Goal: Task Accomplishment & Management: Use online tool/utility

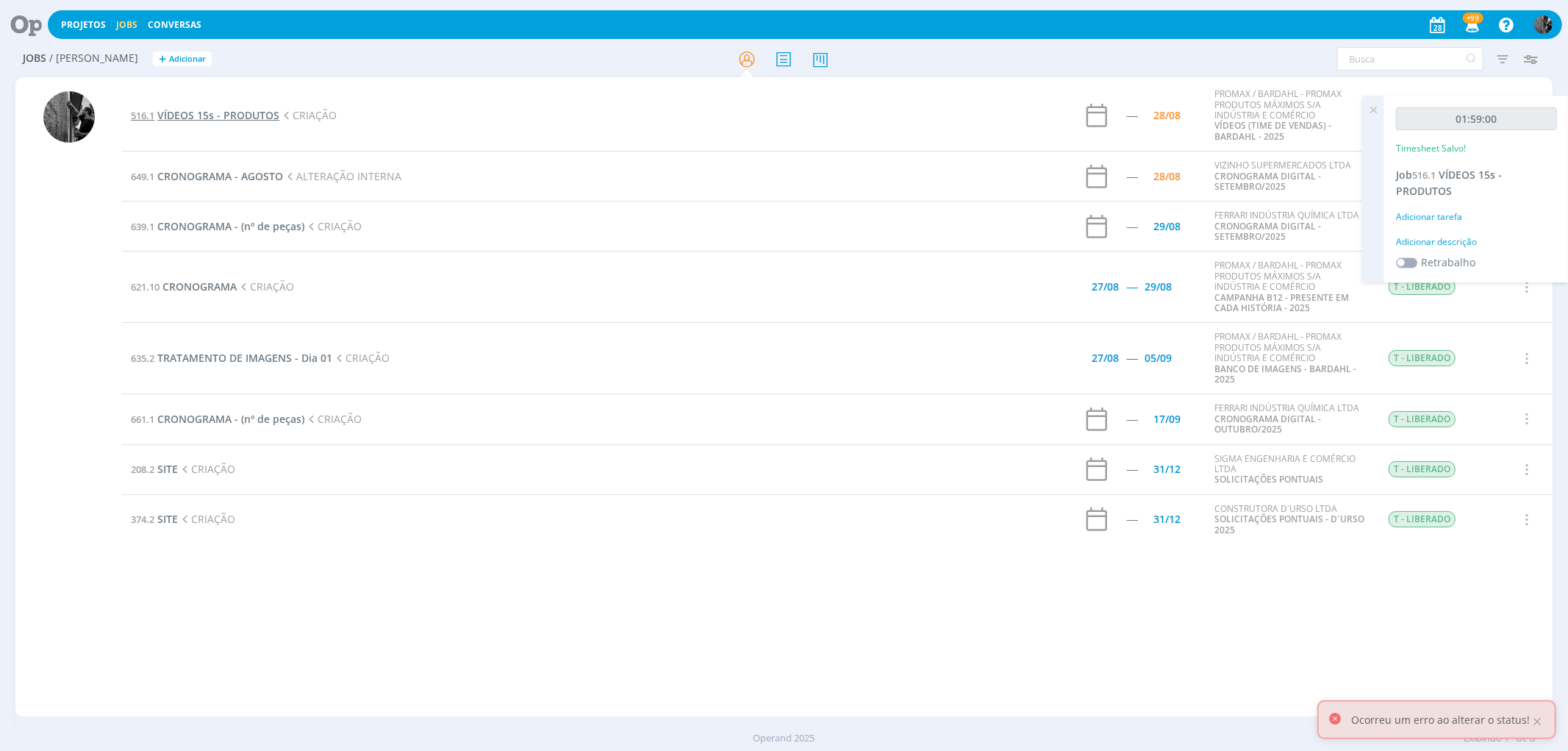
click at [240, 108] on span "VÍDEOS 15s - PRODUTOS" at bounding box center [219, 115] width 122 height 14
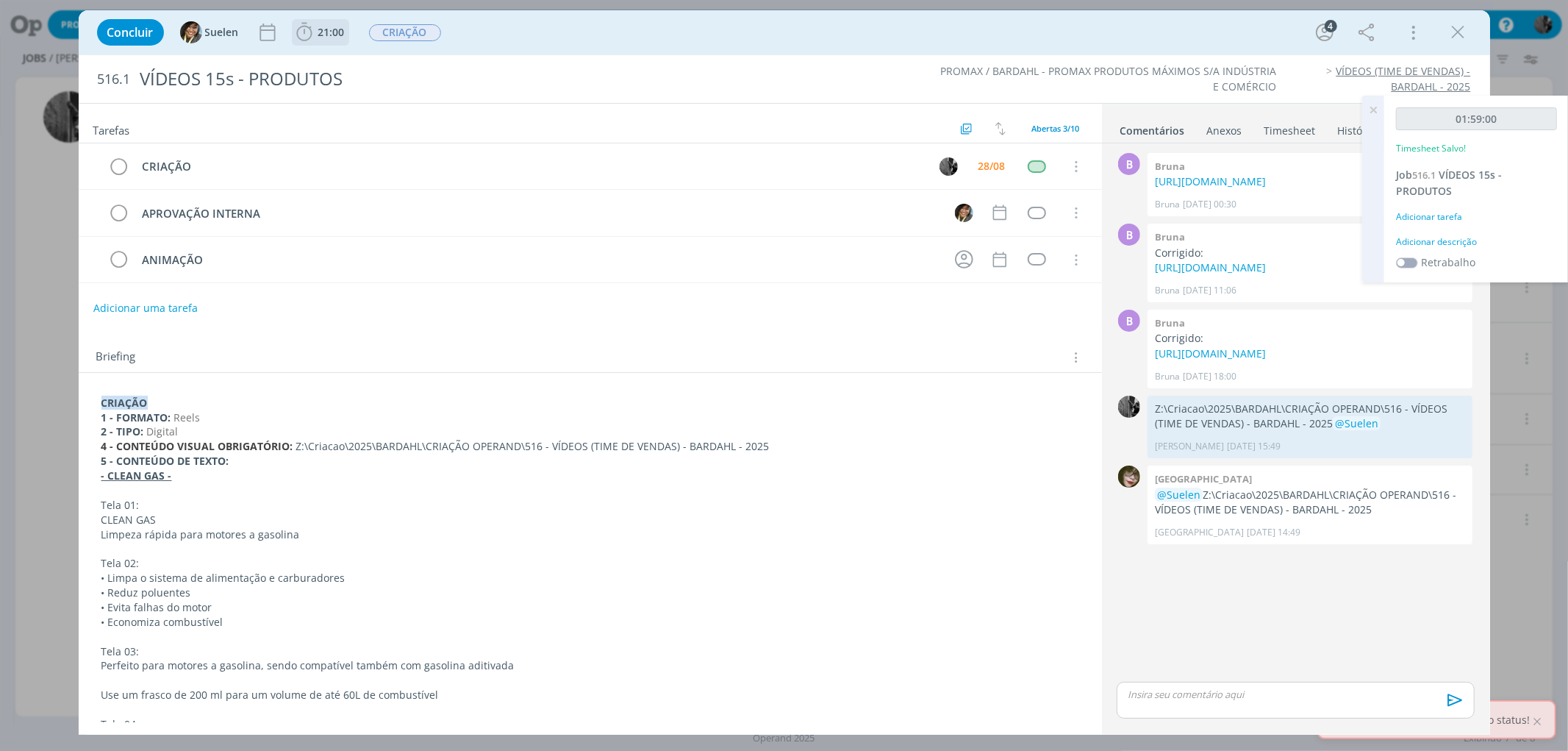
click at [299, 32] on icon "dialog" at bounding box center [304, 31] width 22 height 22
click at [349, 63] on span "Iniciar" at bounding box center [353, 65] width 31 height 10
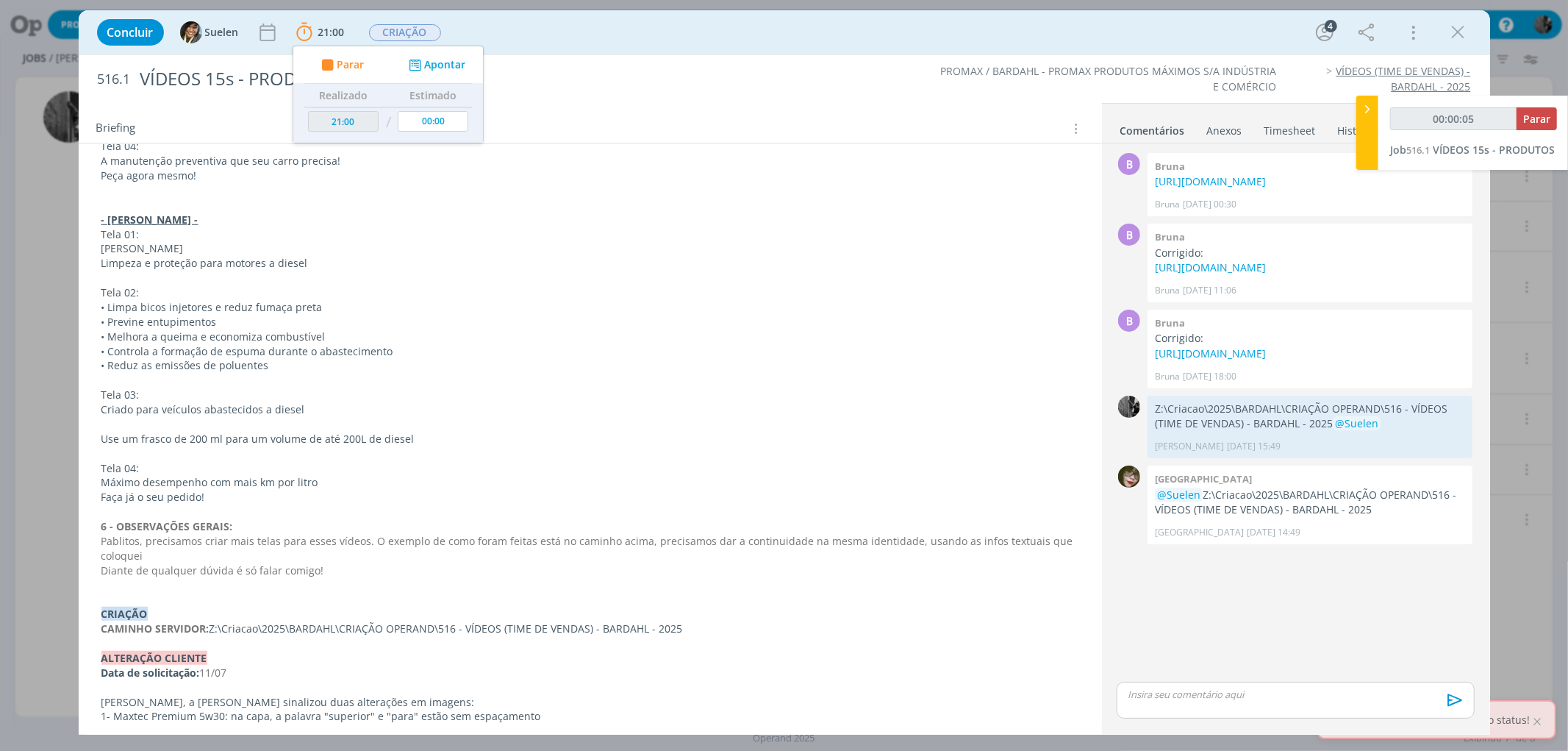
scroll to position [915, 0]
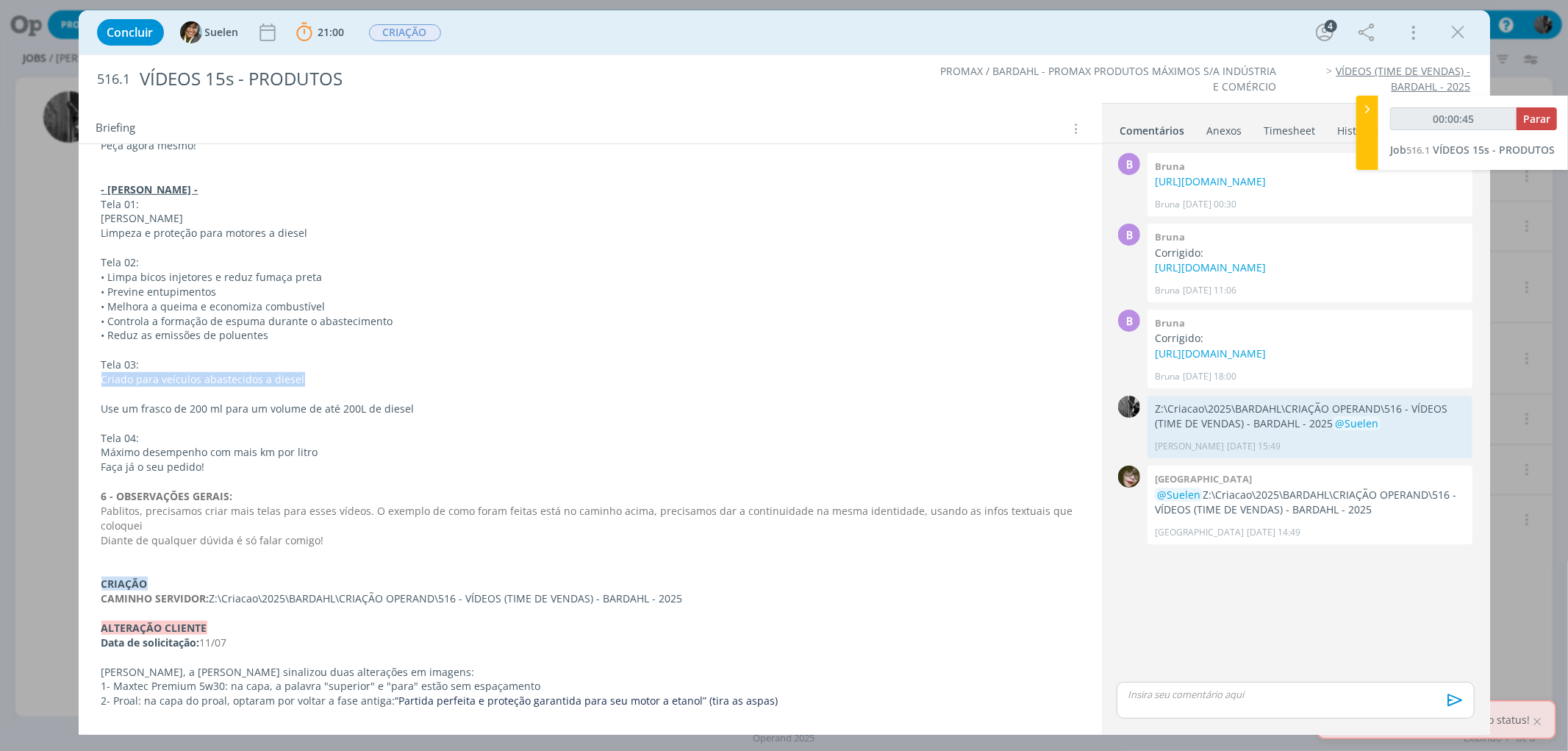
drag, startPoint x: 101, startPoint y: 378, endPoint x: 311, endPoint y: 380, distance: 210.0
click at [311, 380] on p "Criado para veículos abastecidos a diesel" at bounding box center [590, 379] width 978 height 15
copy p "Criado para veículos abastecidos a diesel"
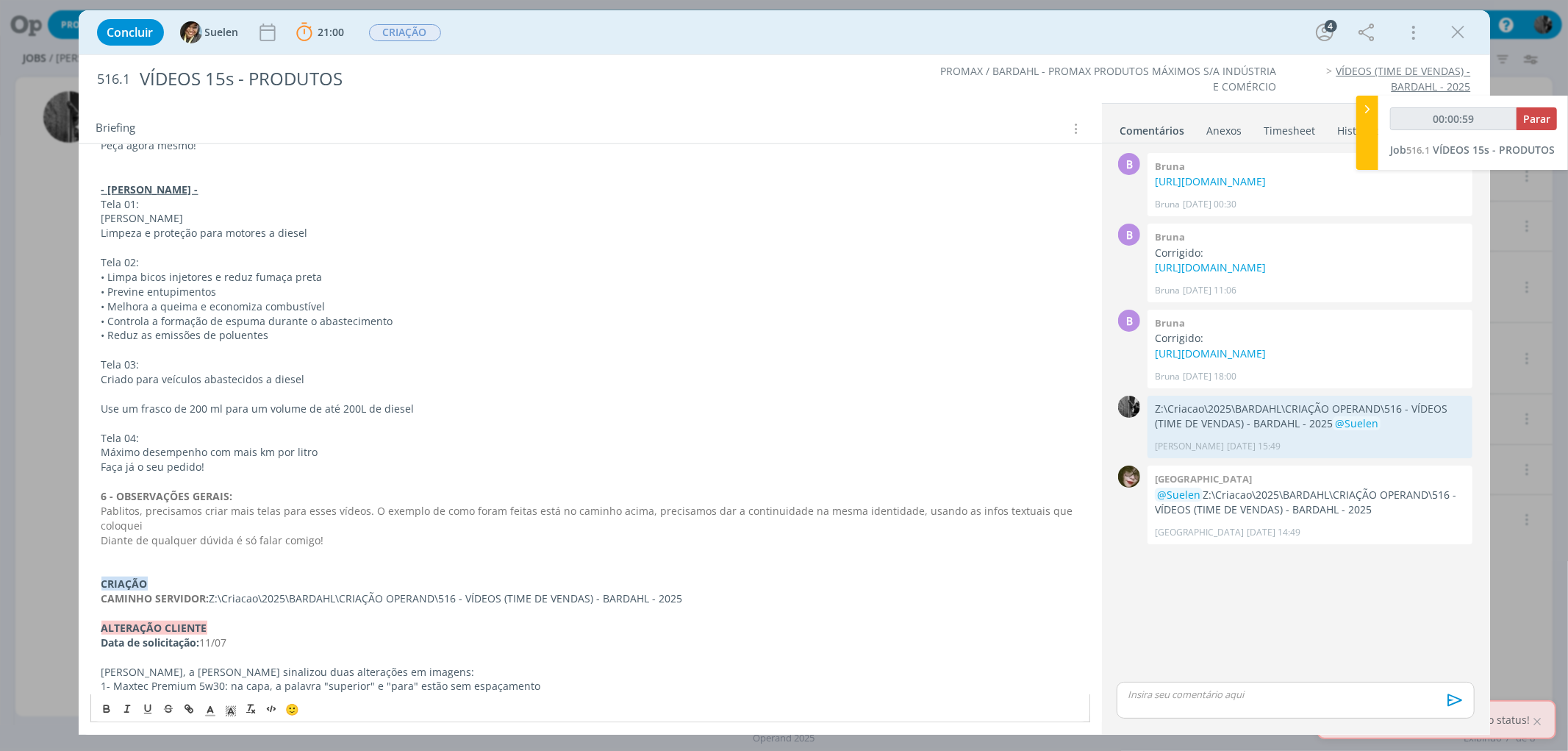
click at [103, 406] on p "Use um frasco de 200 ml para um volume de até 200L de diesel" at bounding box center [590, 408] width 978 height 15
drag, startPoint x: 105, startPoint y: 406, endPoint x: 452, endPoint y: 414, distance: 347.1
click at [452, 414] on p "Use um frasco de 200 ml para um volume de até 200L de diesel" at bounding box center [590, 408] width 978 height 15
copy p "Use um frasco de 200 ml para um volume de até 200L de diesel"
drag, startPoint x: 103, startPoint y: 452, endPoint x: 387, endPoint y: 478, distance: 285.2
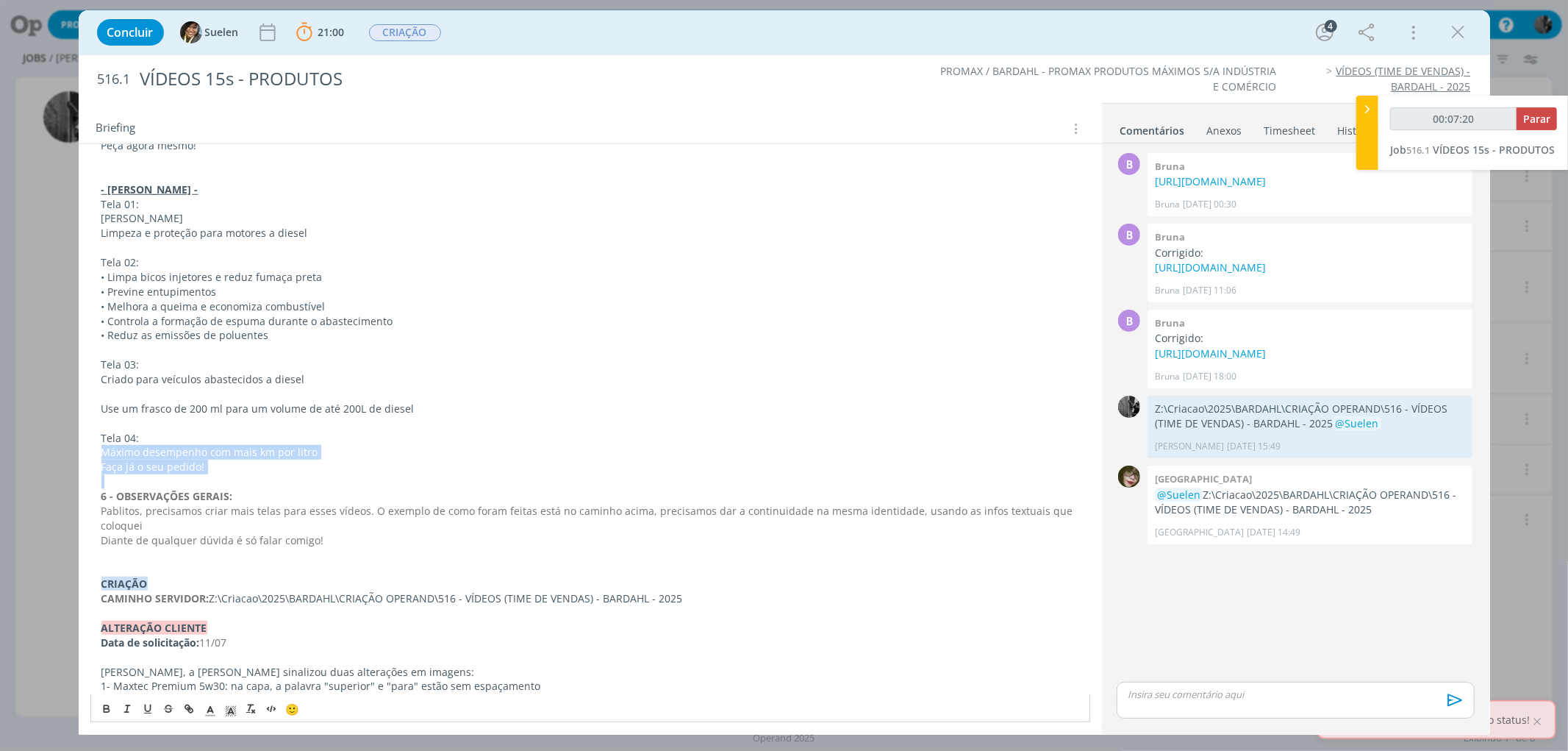
copy div "[PERSON_NAME] desempenho com mais km por litro Faça já o seu pedido!"
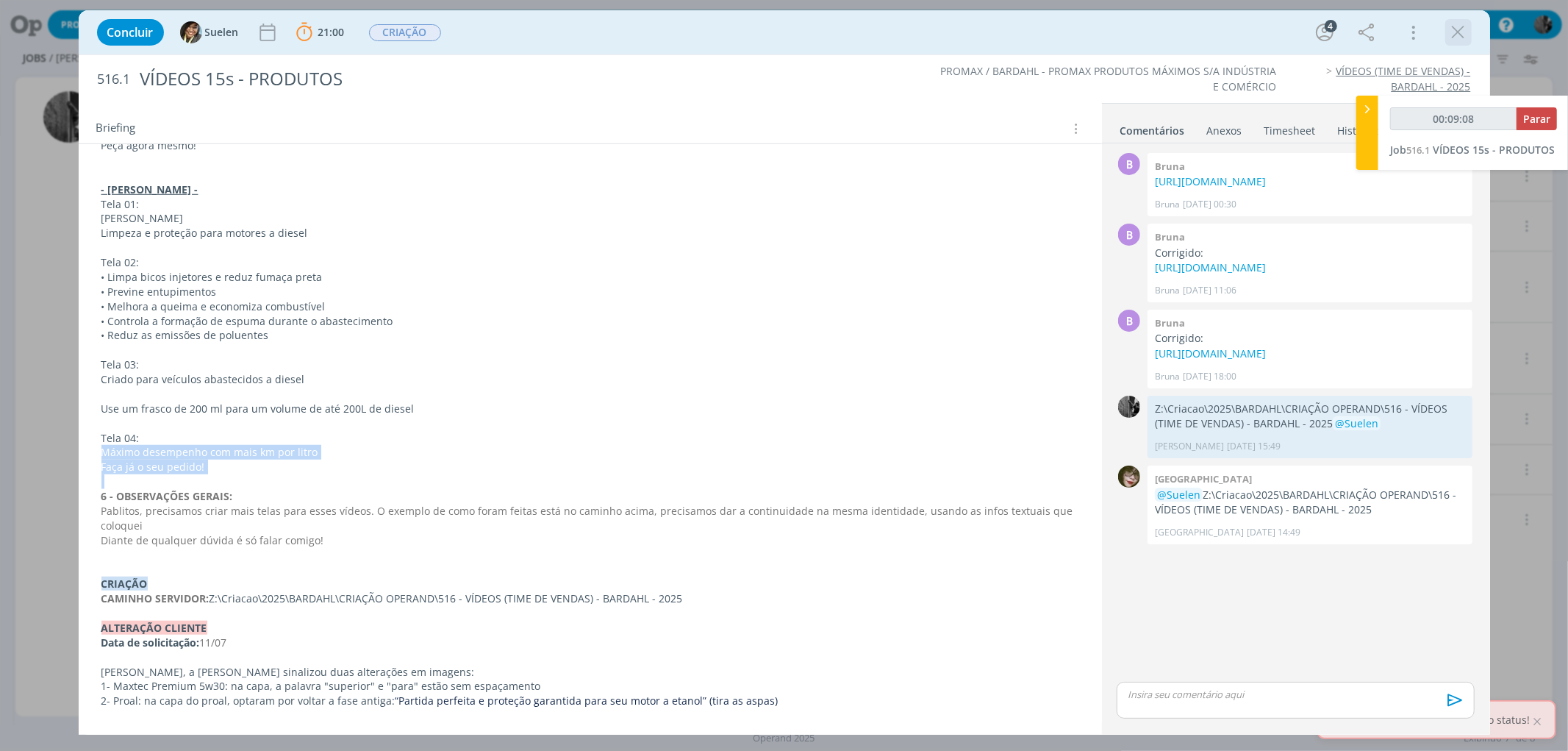
click at [1464, 28] on icon "dialog" at bounding box center [1458, 31] width 22 height 22
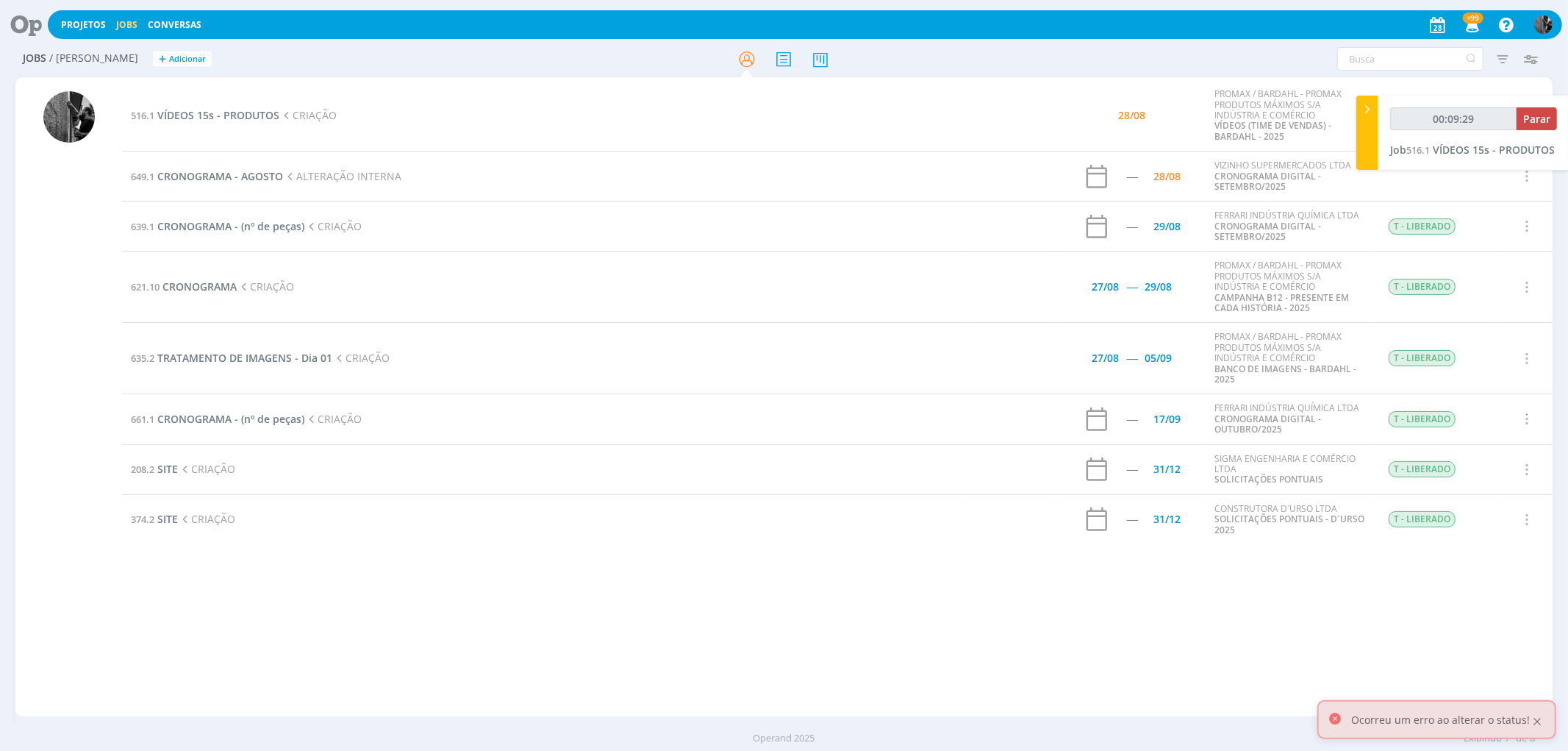
click at [1534, 716] on div at bounding box center [1537, 721] width 13 height 13
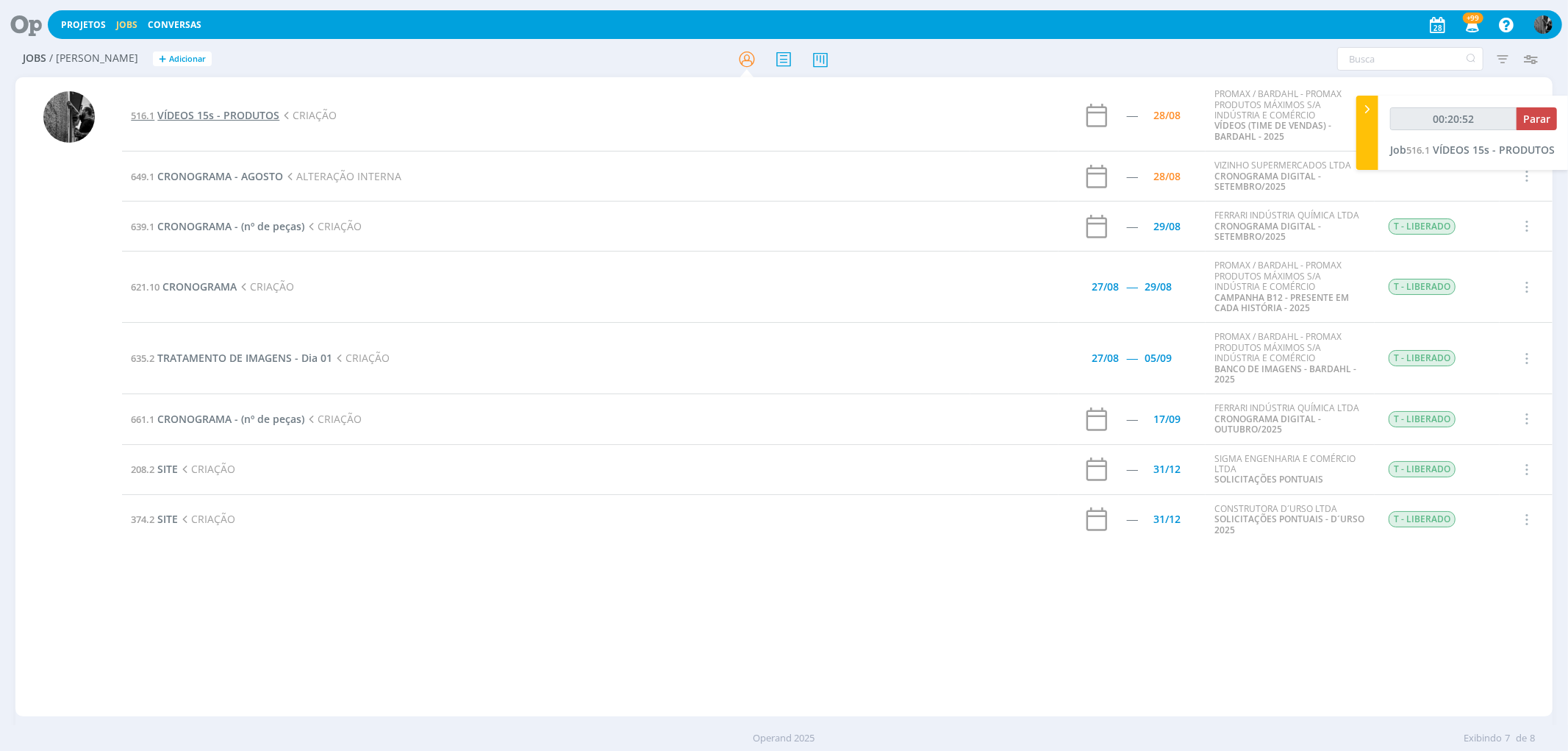
click at [261, 115] on span "VÍDEOS 15s - PRODUTOS" at bounding box center [219, 115] width 122 height 14
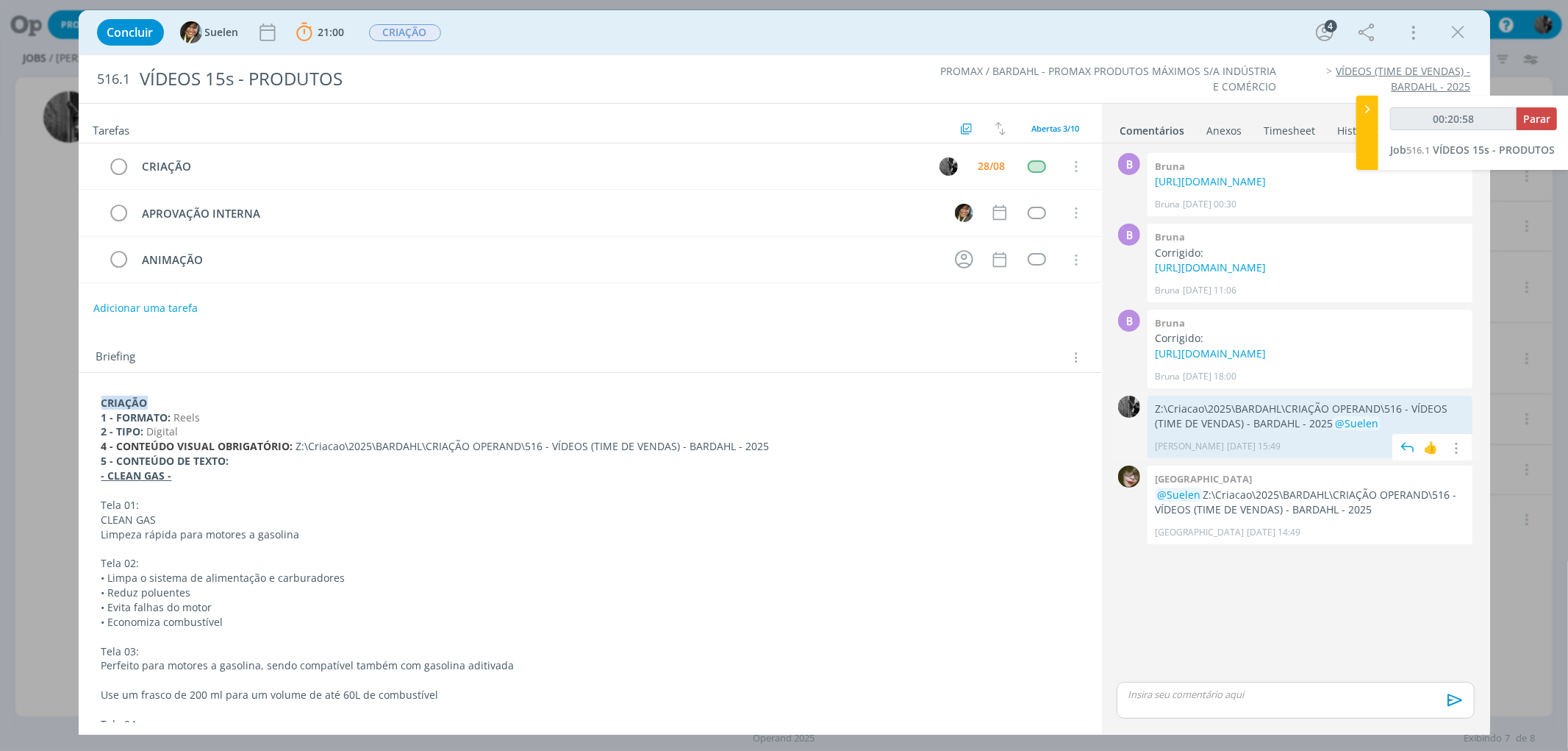
drag, startPoint x: 1332, startPoint y: 511, endPoint x: 1155, endPoint y: 498, distance: 177.5
click at [1155, 432] on p "Z:\Criacao\2025\BARDAHL\CRIAÇÃO OPERAND\516 - VÍDEOS (TIME DE VENDAS) - BARDAHL…" at bounding box center [1310, 416] width 310 height 30
copy p "Z:\Criacao\2025\BARDAHL\CRIAÇÃO OPERAND\516 - VÍDEOS (TIME DE VENDAS) - BARDAHL…"
type input "00:20:59"
click at [1170, 698] on p "dialog" at bounding box center [1295, 694] width 334 height 13
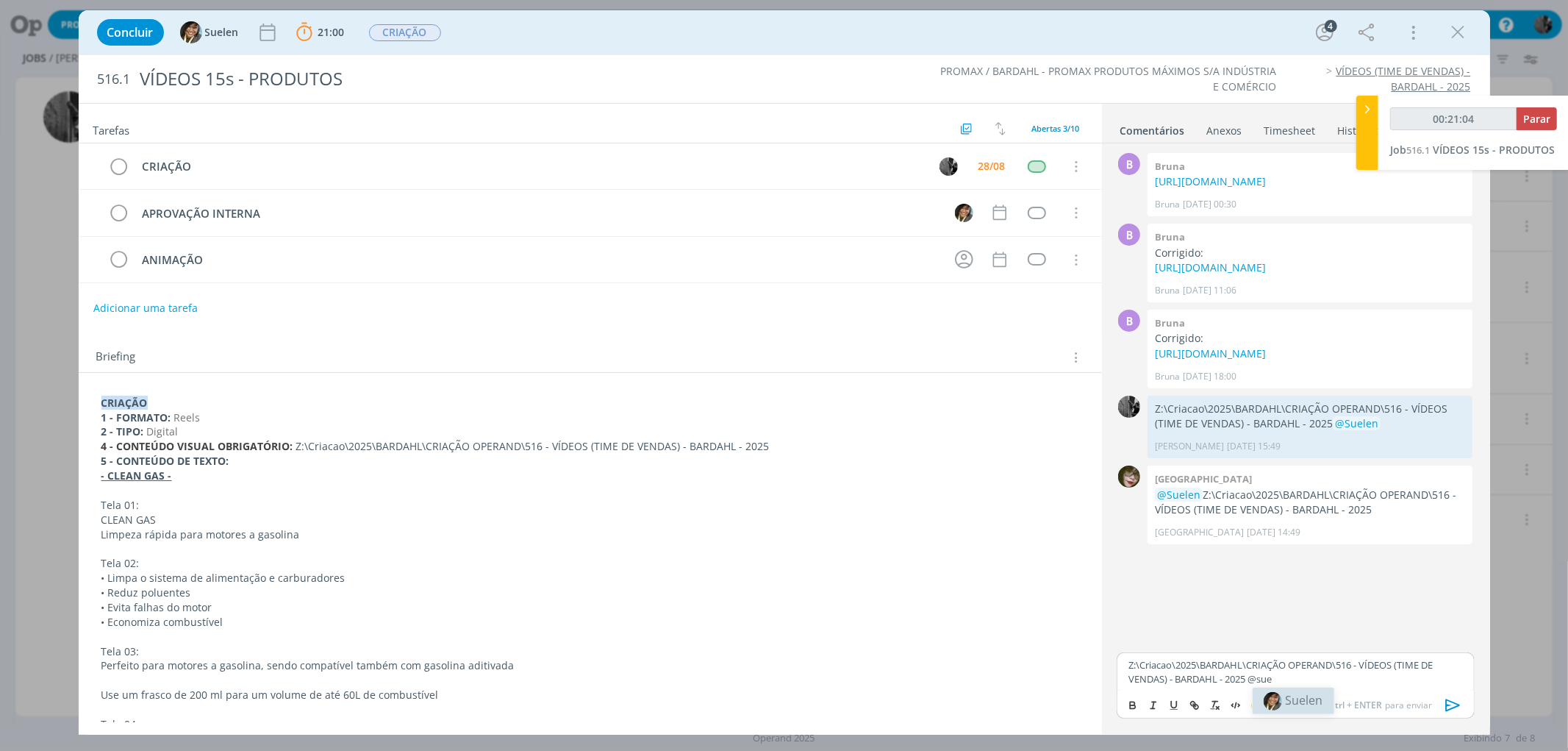
click at [1319, 701] on span "Suelen" at bounding box center [1304, 700] width 38 height 17
click at [1449, 702] on icon "dialog" at bounding box center [1454, 705] width 22 height 22
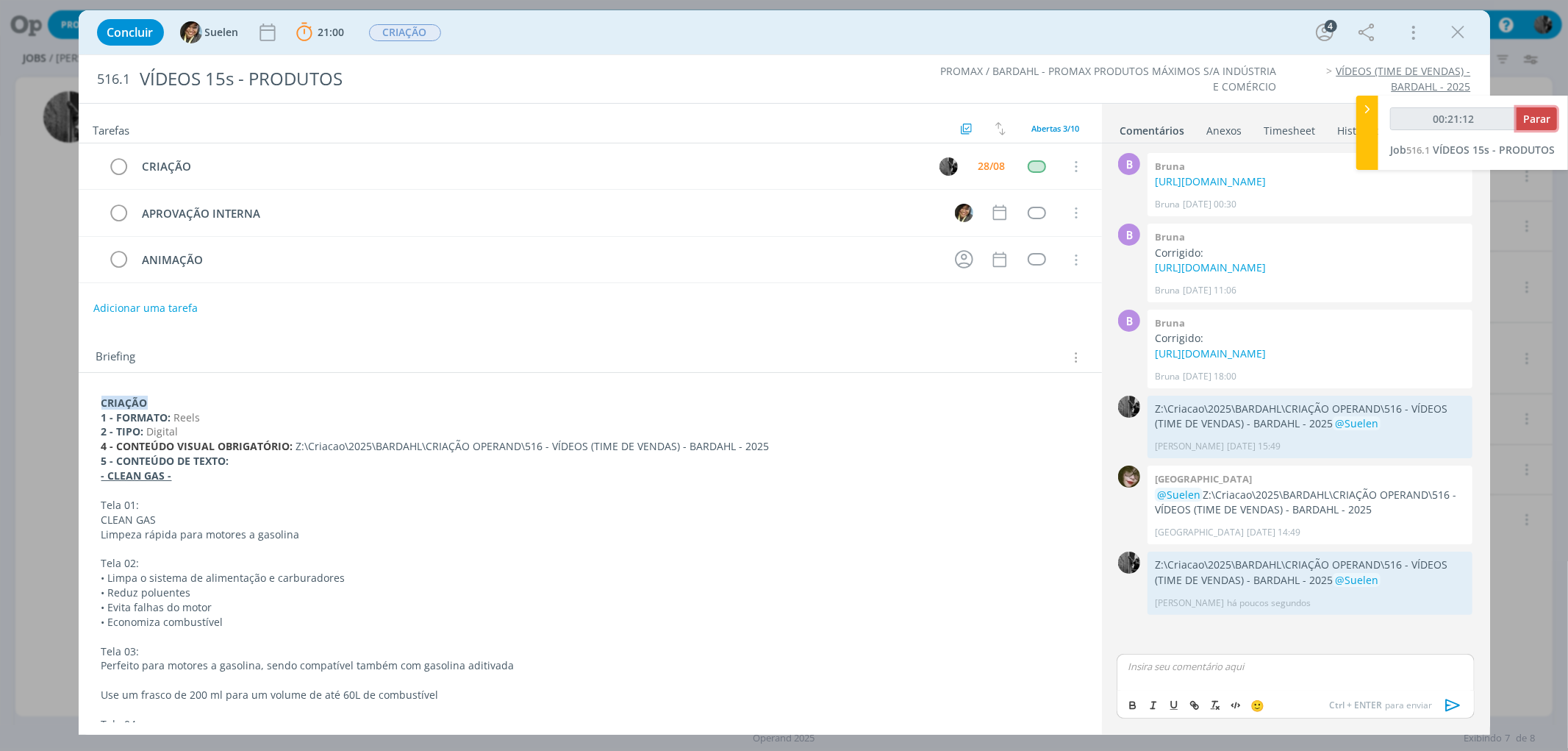
click at [1544, 118] on span "Parar" at bounding box center [1537, 119] width 27 height 14
type input "00:22:00"
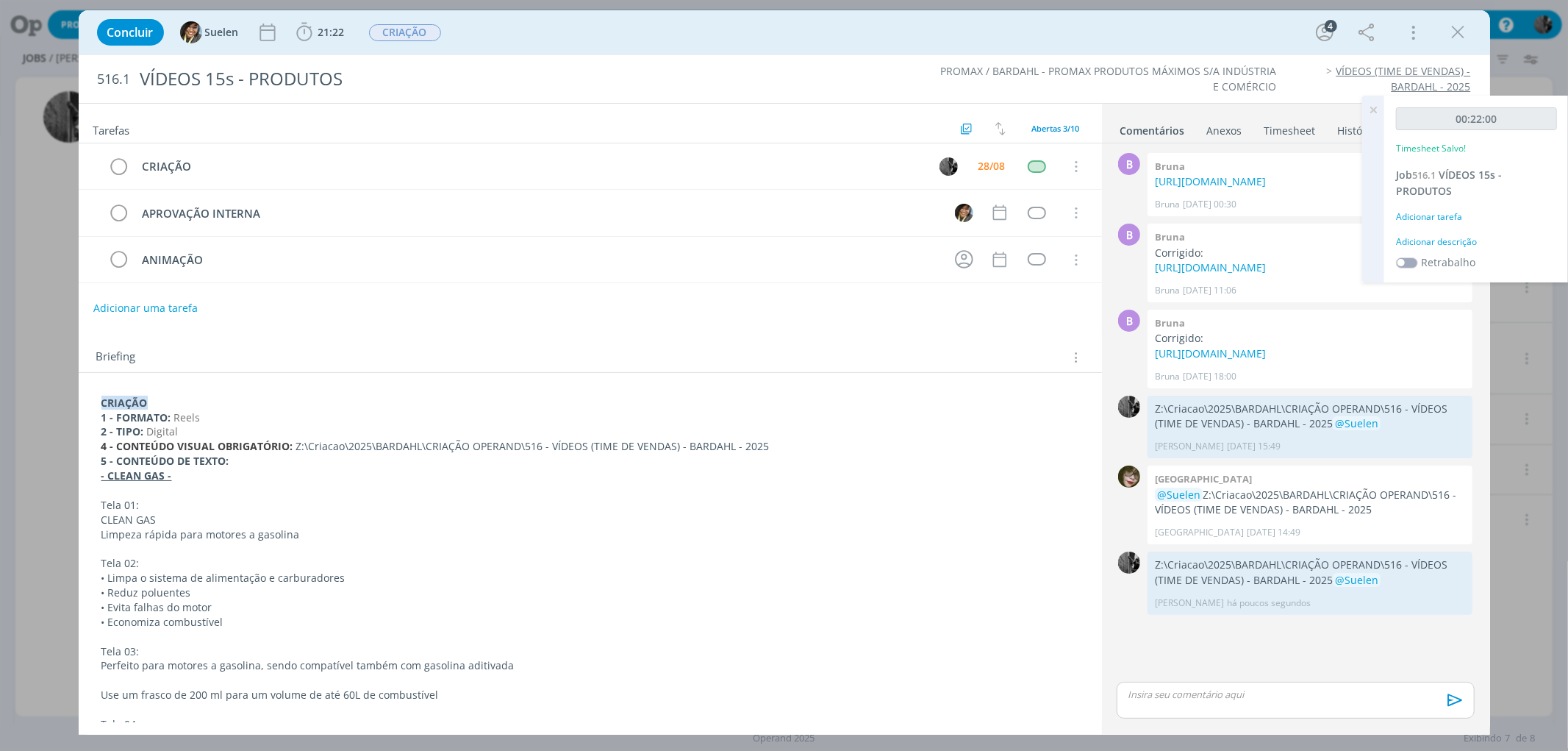
click at [1376, 105] on icon at bounding box center [1373, 109] width 26 height 29
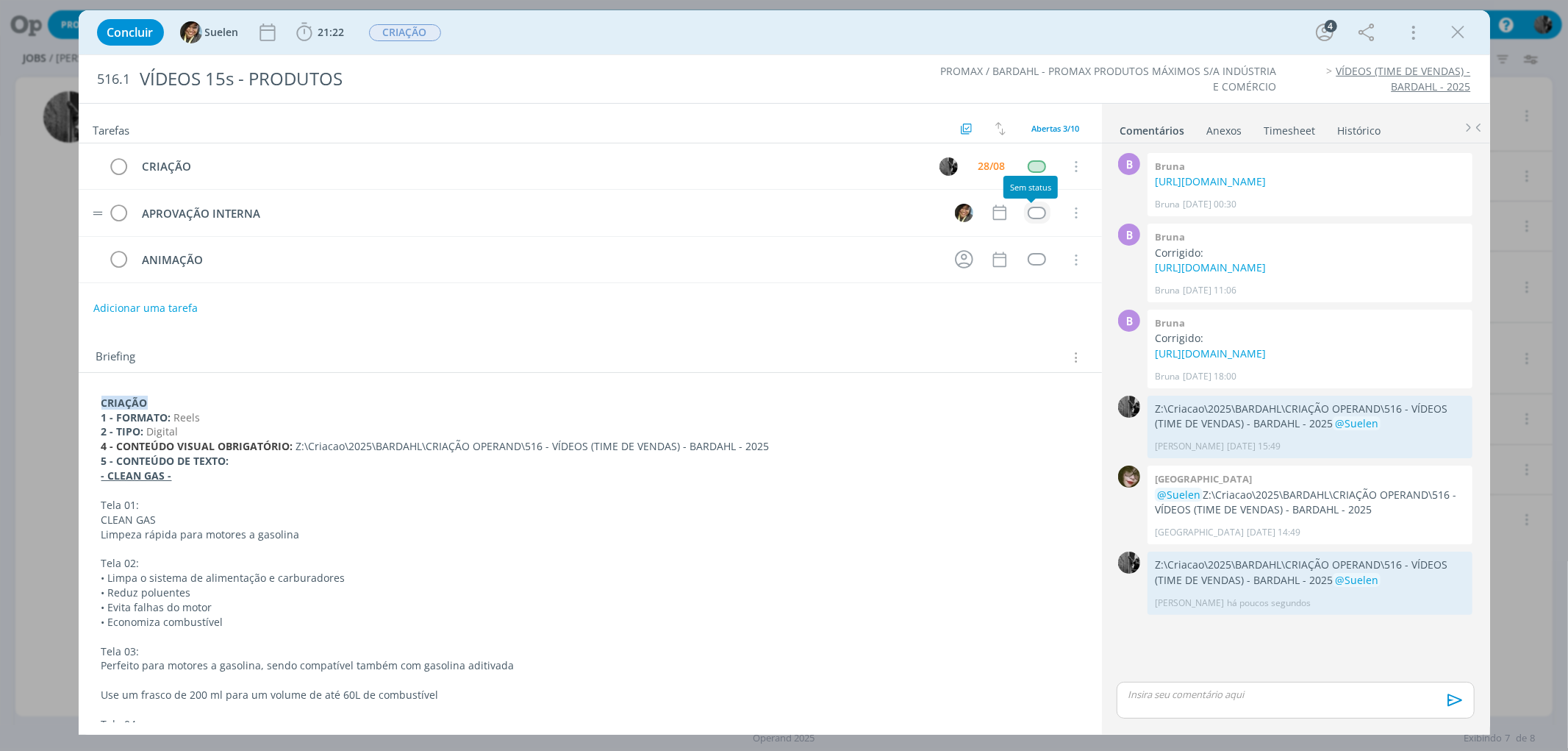
click at [1033, 211] on div "dialog" at bounding box center [1037, 212] width 18 height 12
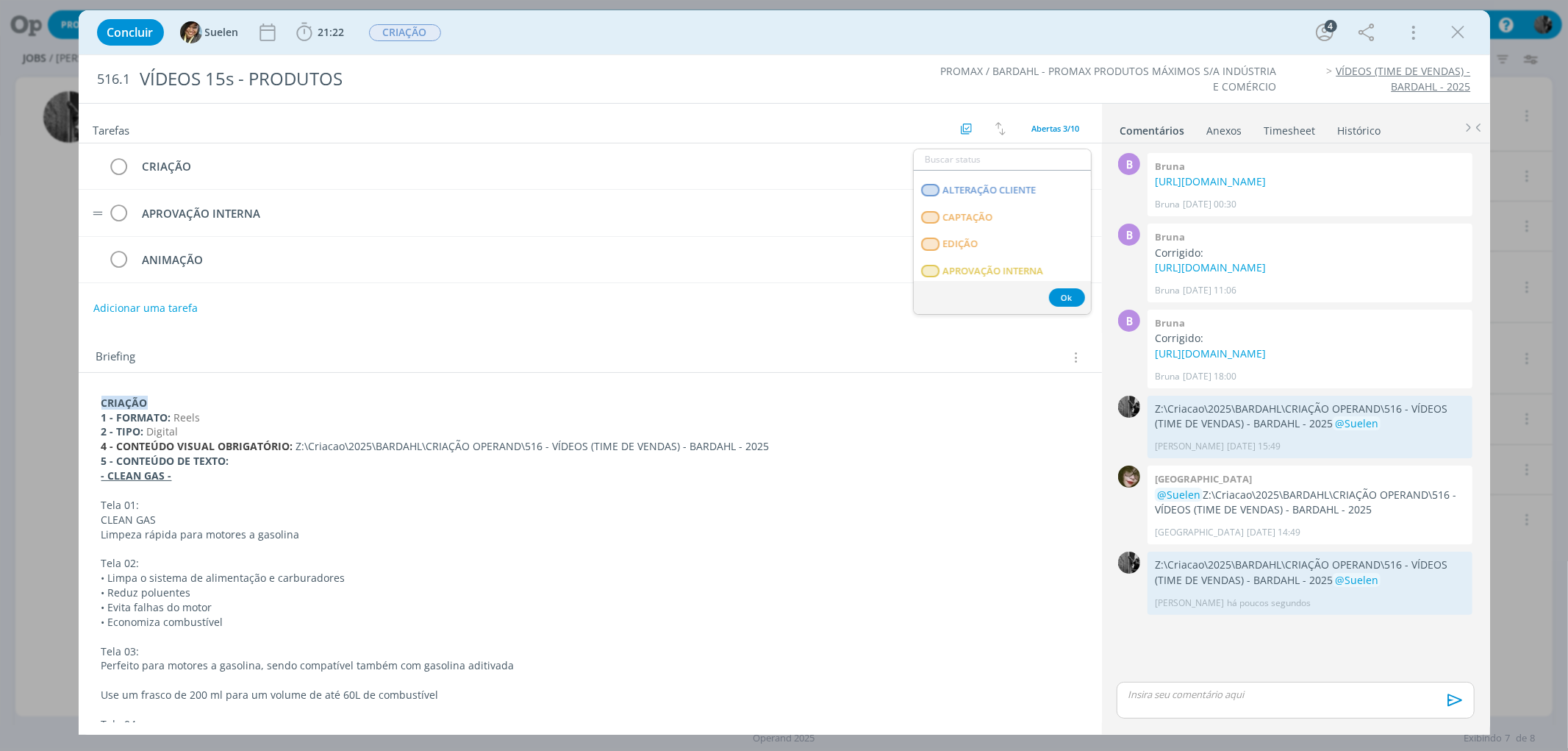
scroll to position [191, 0]
click at [1026, 237] on span "APROVAÇÃO INTERNA" at bounding box center [993, 234] width 101 height 11
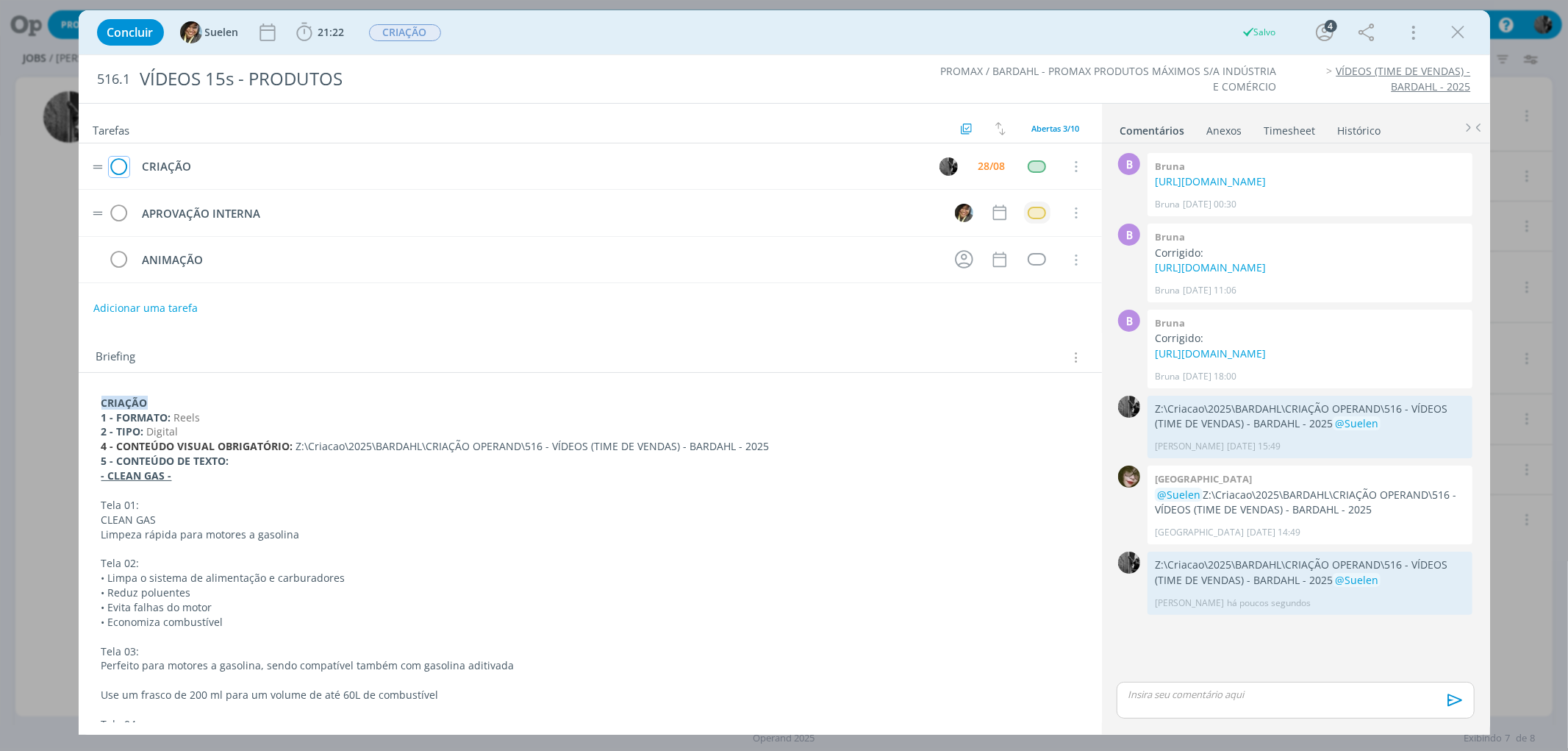
click at [119, 167] on icon "dialog" at bounding box center [120, 166] width 21 height 22
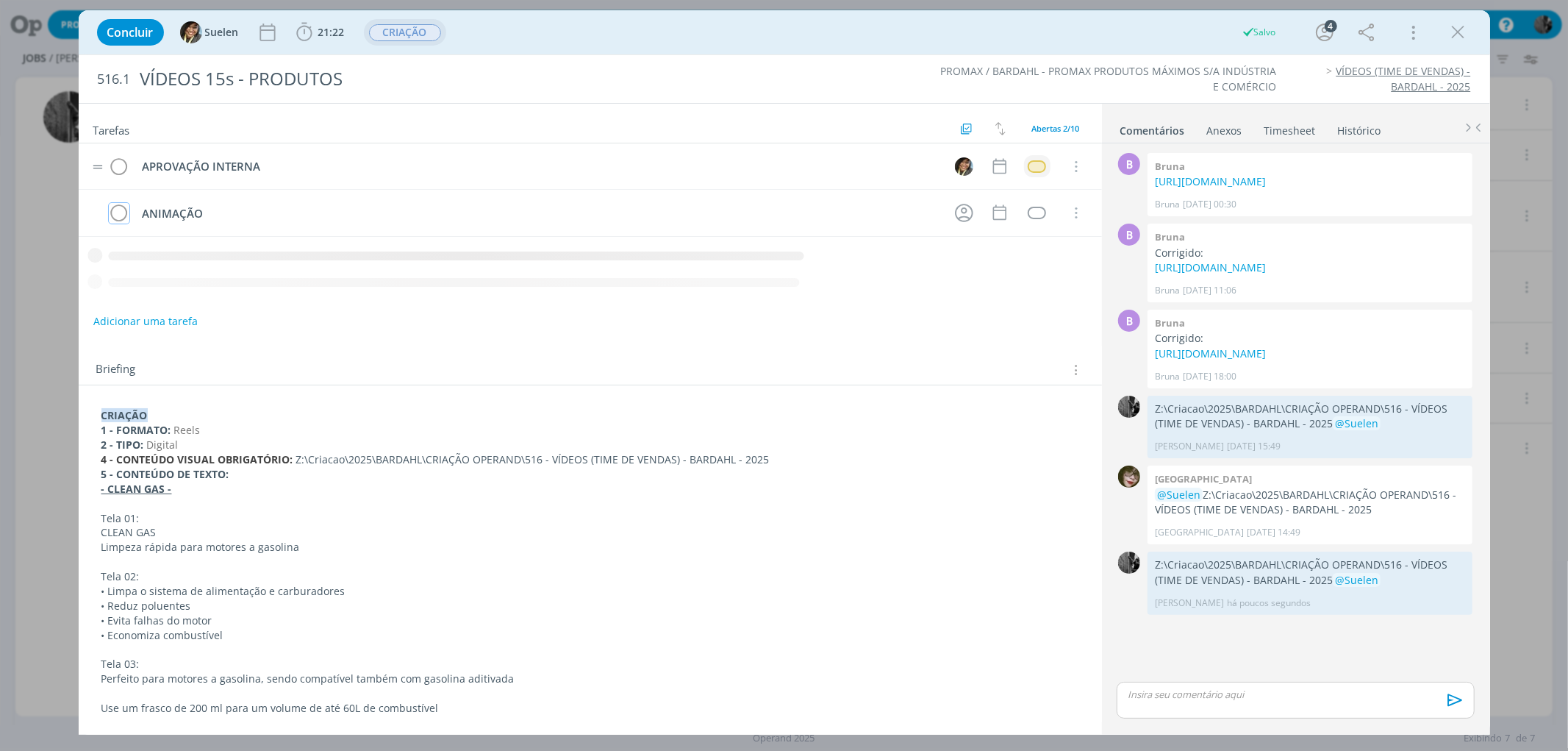
click at [414, 31] on span "CRIAÇÃO" at bounding box center [405, 32] width 72 height 17
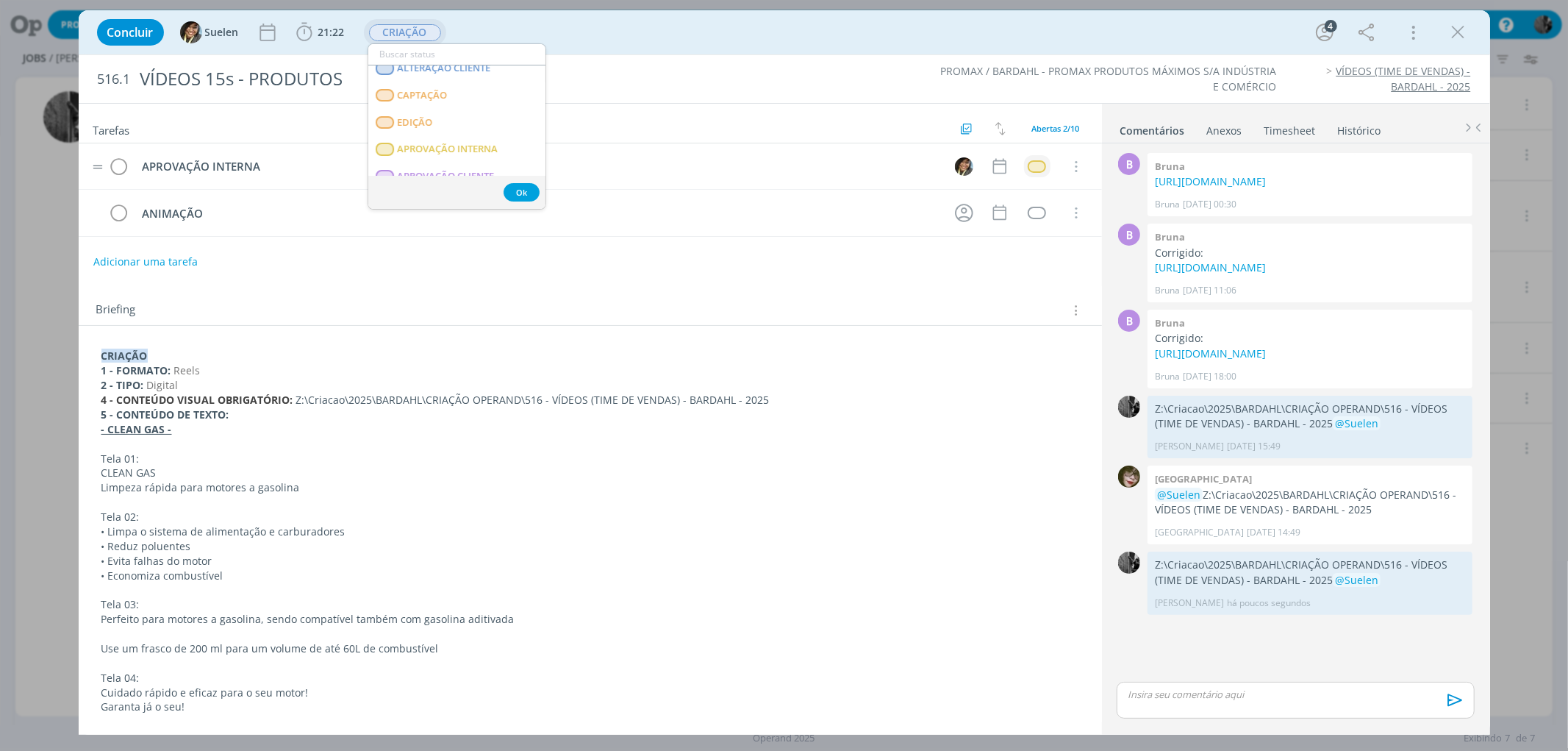
scroll to position [151, 0]
click at [481, 140] on span "APROVAÇÃO INTERNA" at bounding box center [447, 142] width 101 height 11
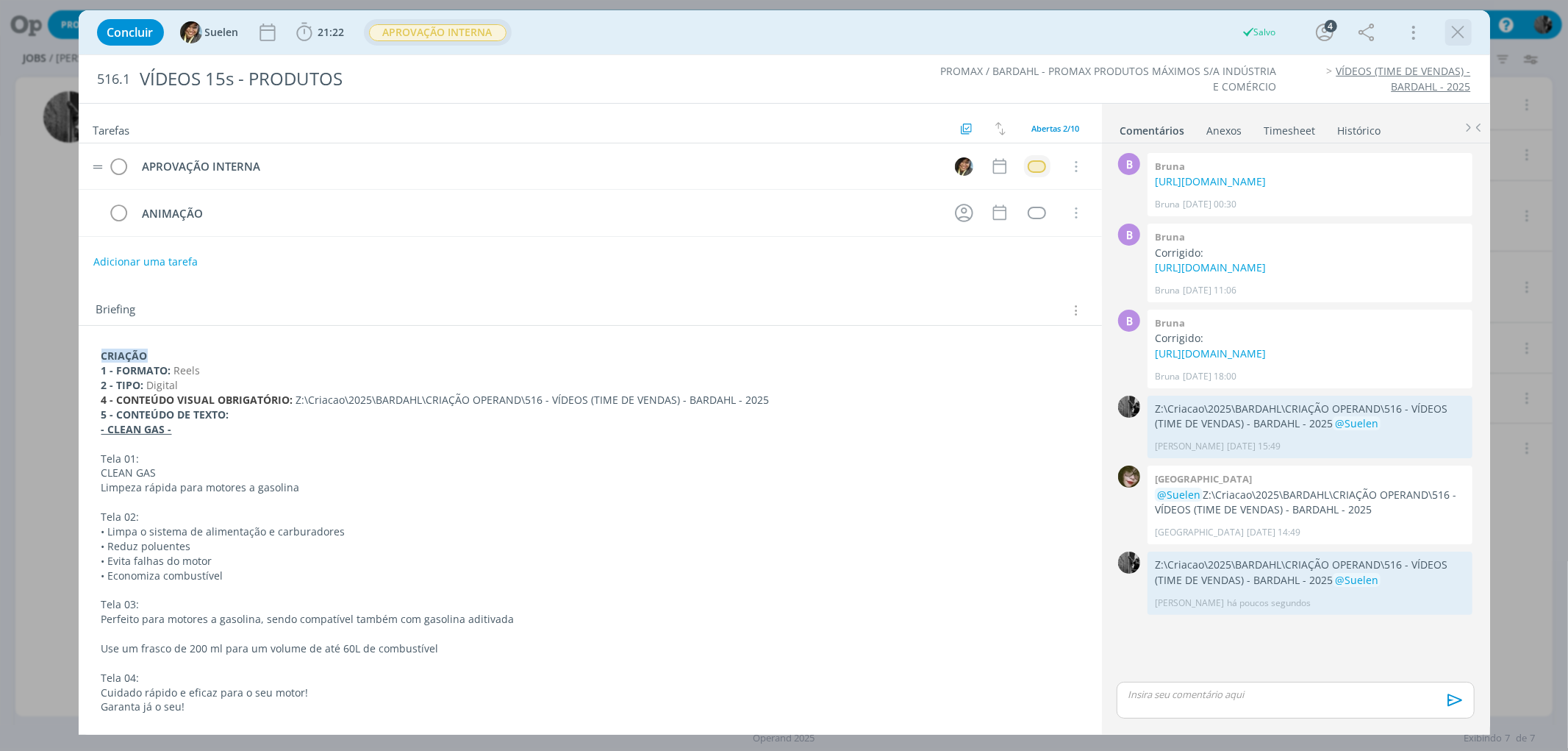
click at [1461, 24] on icon "dialog" at bounding box center [1458, 31] width 22 height 22
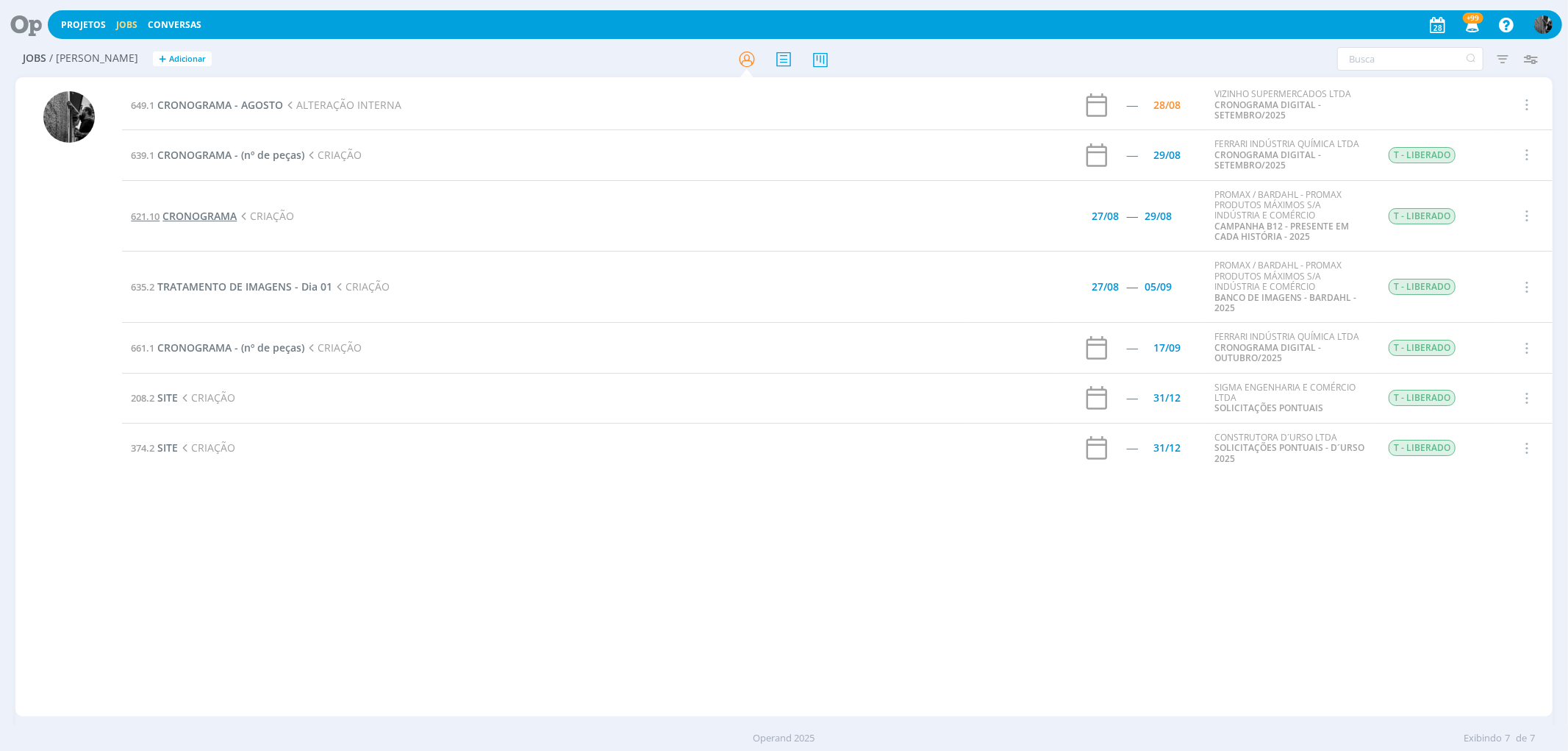
click at [179, 215] on span "CRONOGRAMA" at bounding box center [199, 216] width 74 height 14
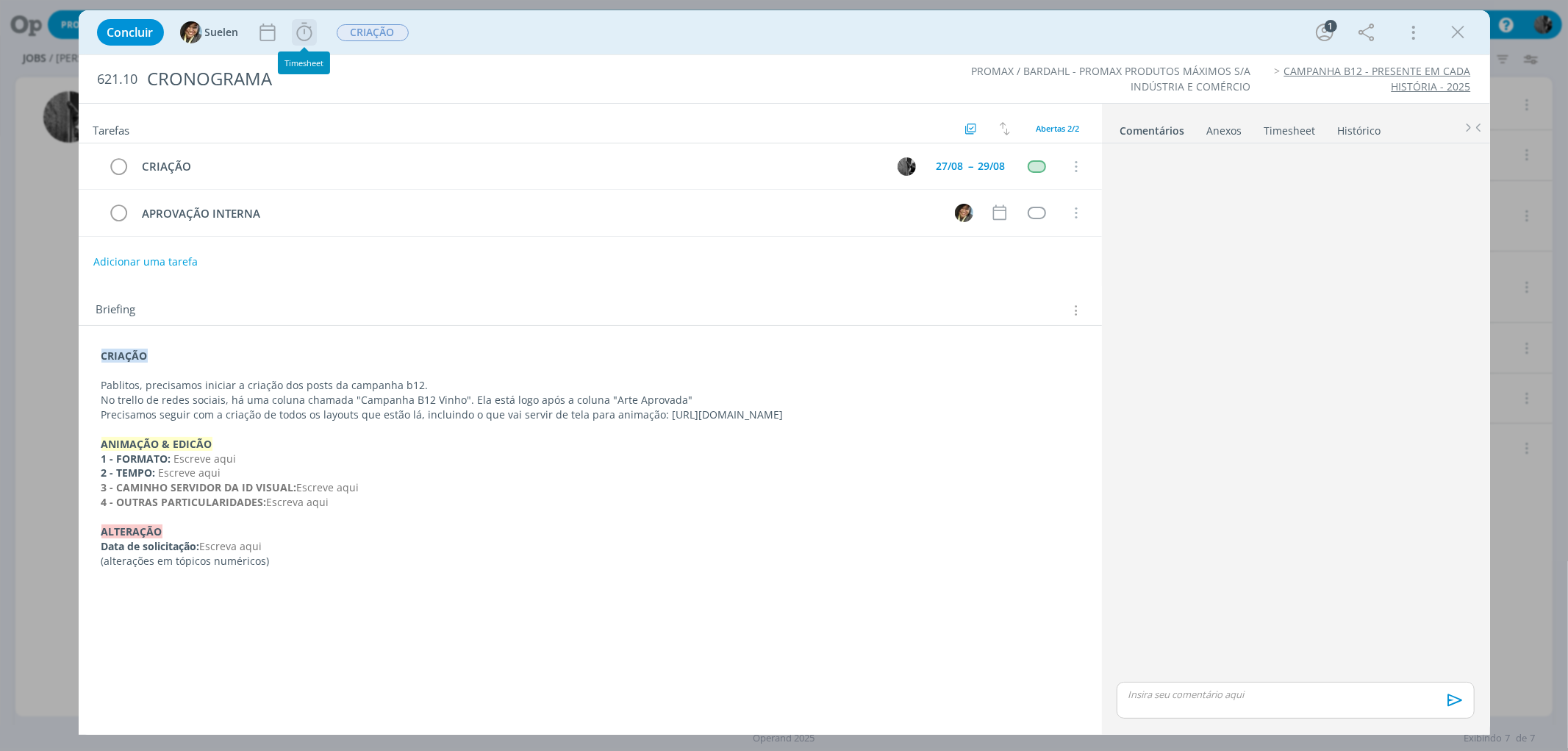
click at [295, 37] on icon "dialog" at bounding box center [304, 31] width 22 height 22
click at [341, 64] on span "Iniciar" at bounding box center [353, 65] width 31 height 10
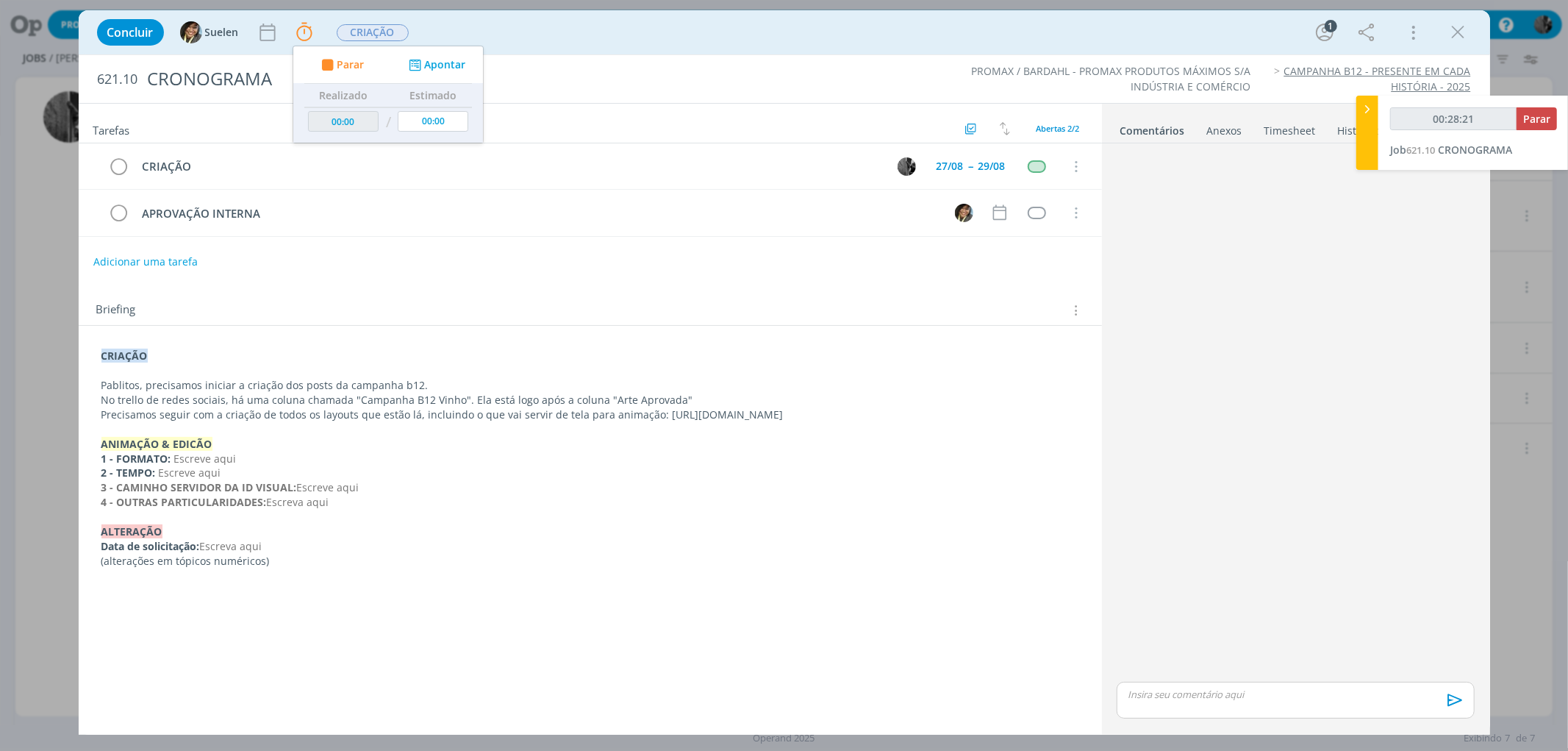
type input "00:29:21"
